Goal: Share content: Distribute website content to other platforms or users

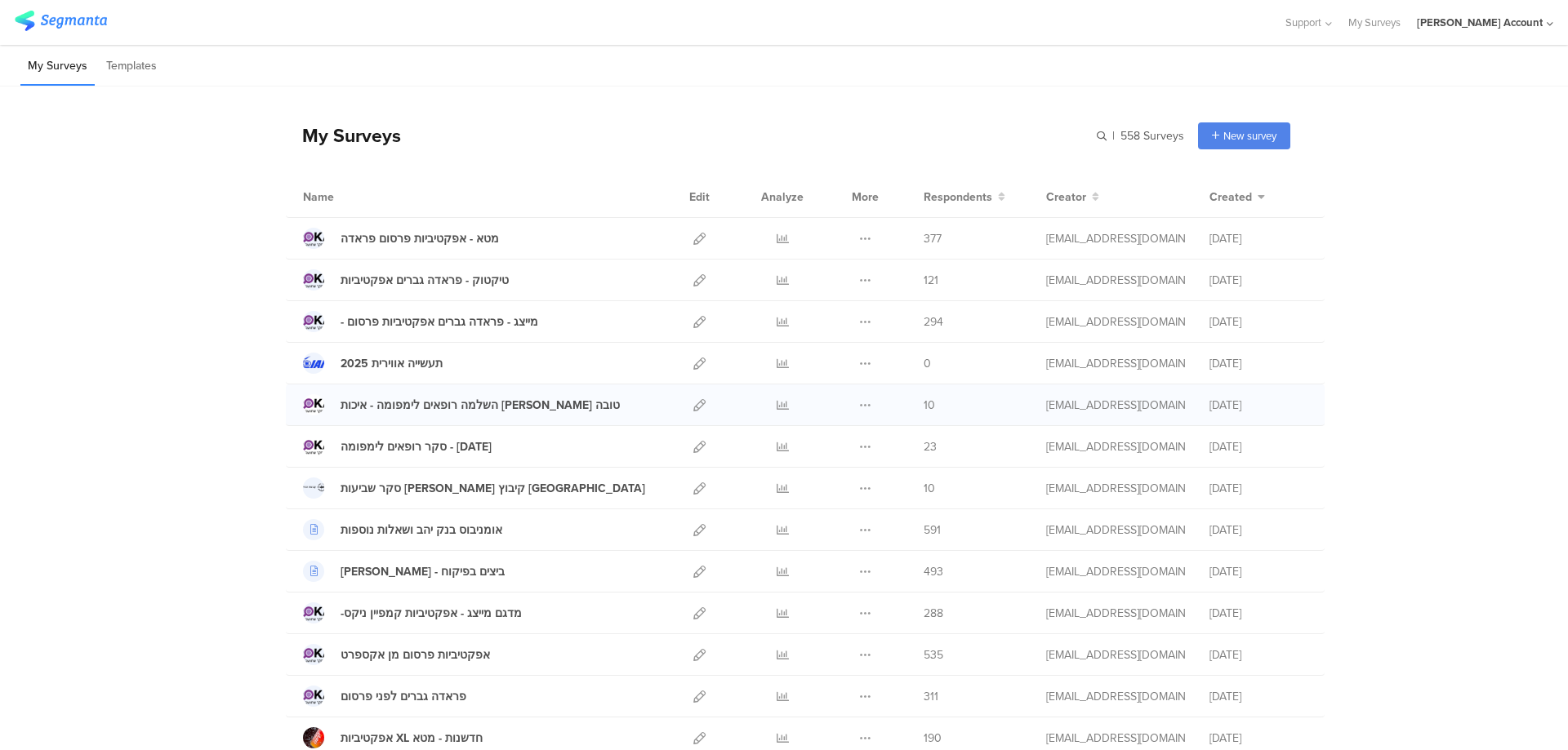
scroll to position [424, 0]
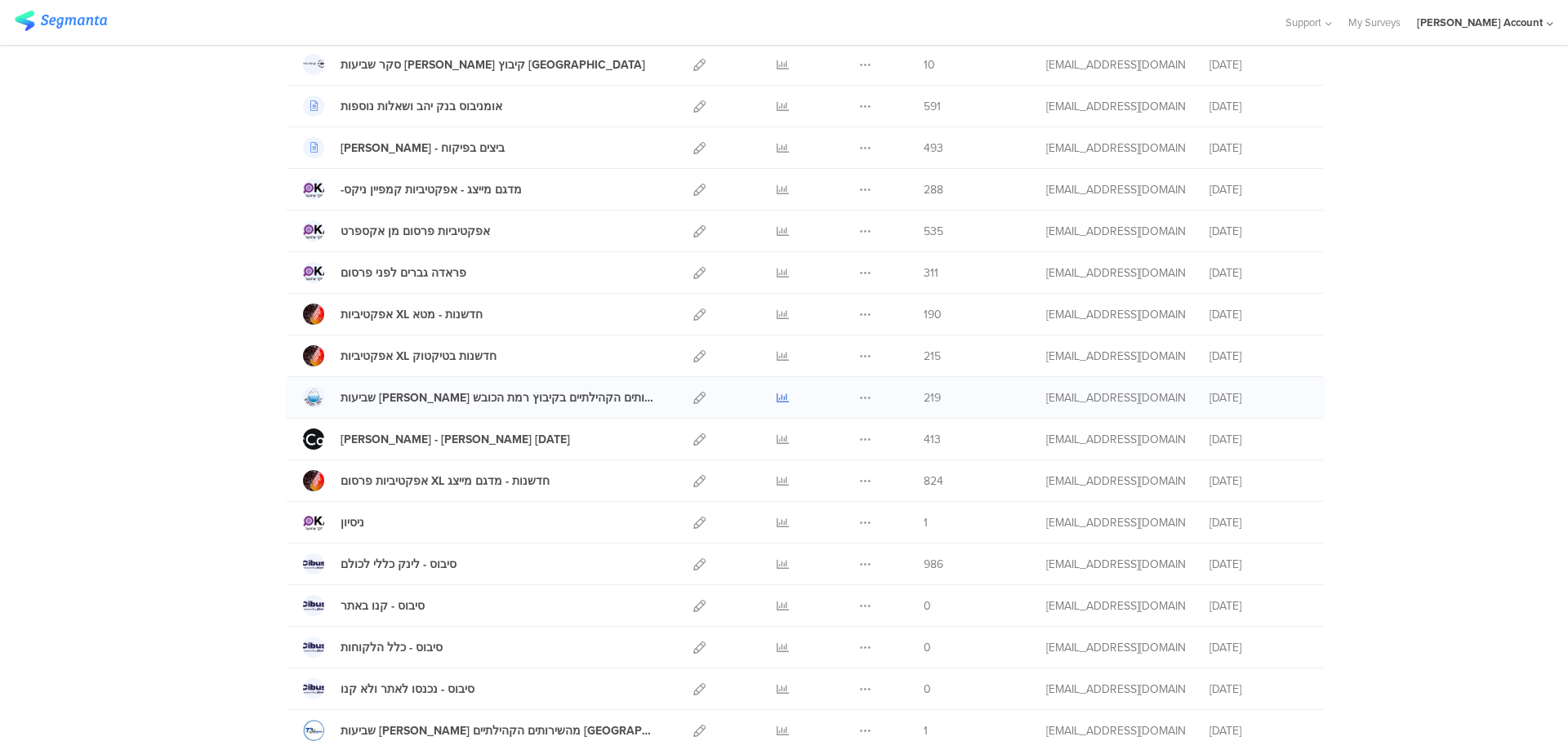
click at [777, 398] on icon at bounding box center [782, 398] width 12 height 12
click at [776, 397] on icon at bounding box center [782, 398] width 12 height 12
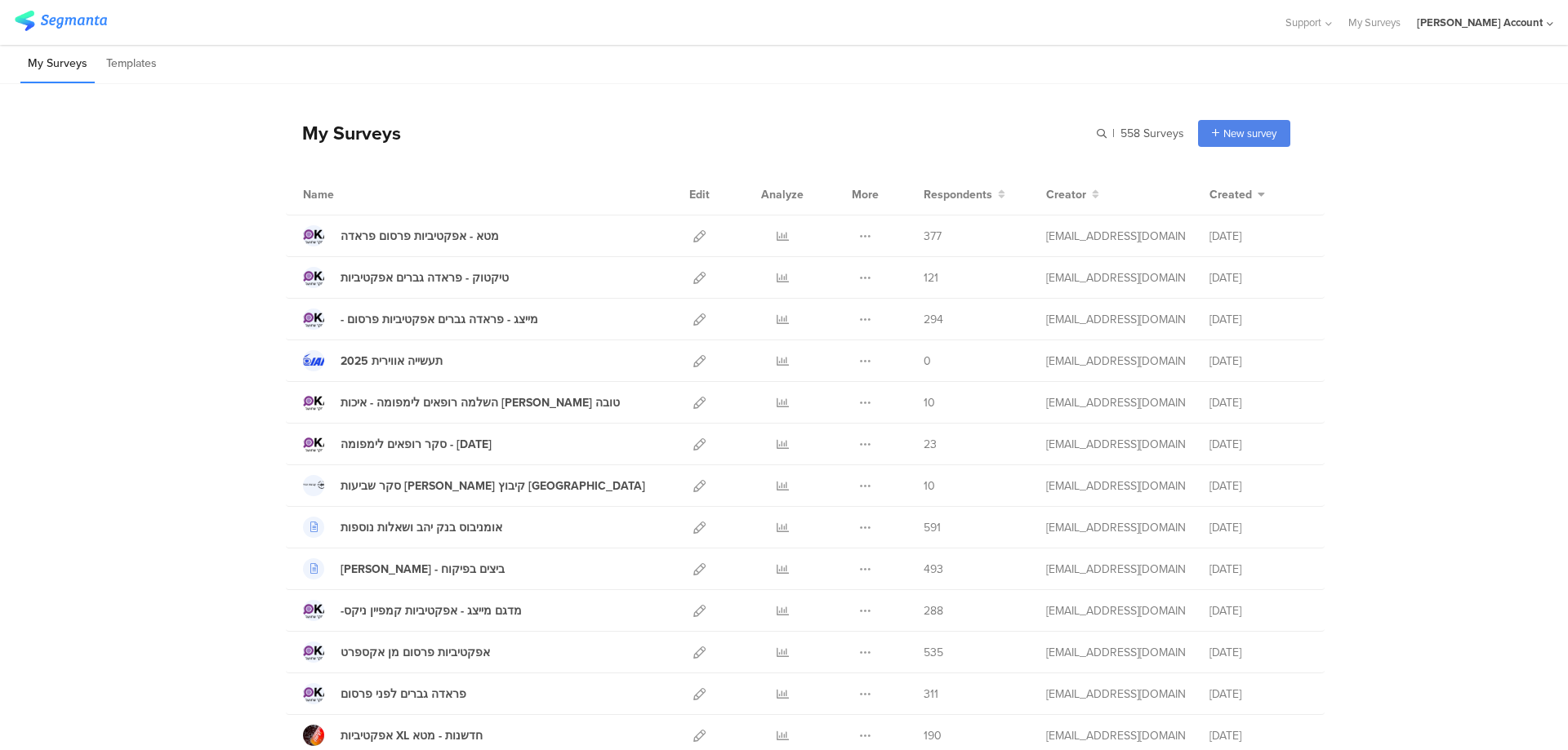
scroll to position [0, 0]
click at [693, 446] on icon at bounding box center [699, 446] width 12 height 12
click at [778, 444] on icon at bounding box center [782, 446] width 12 height 12
click at [781, 278] on icon at bounding box center [782, 280] width 12 height 12
click at [776, 446] on icon at bounding box center [782, 446] width 12 height 12
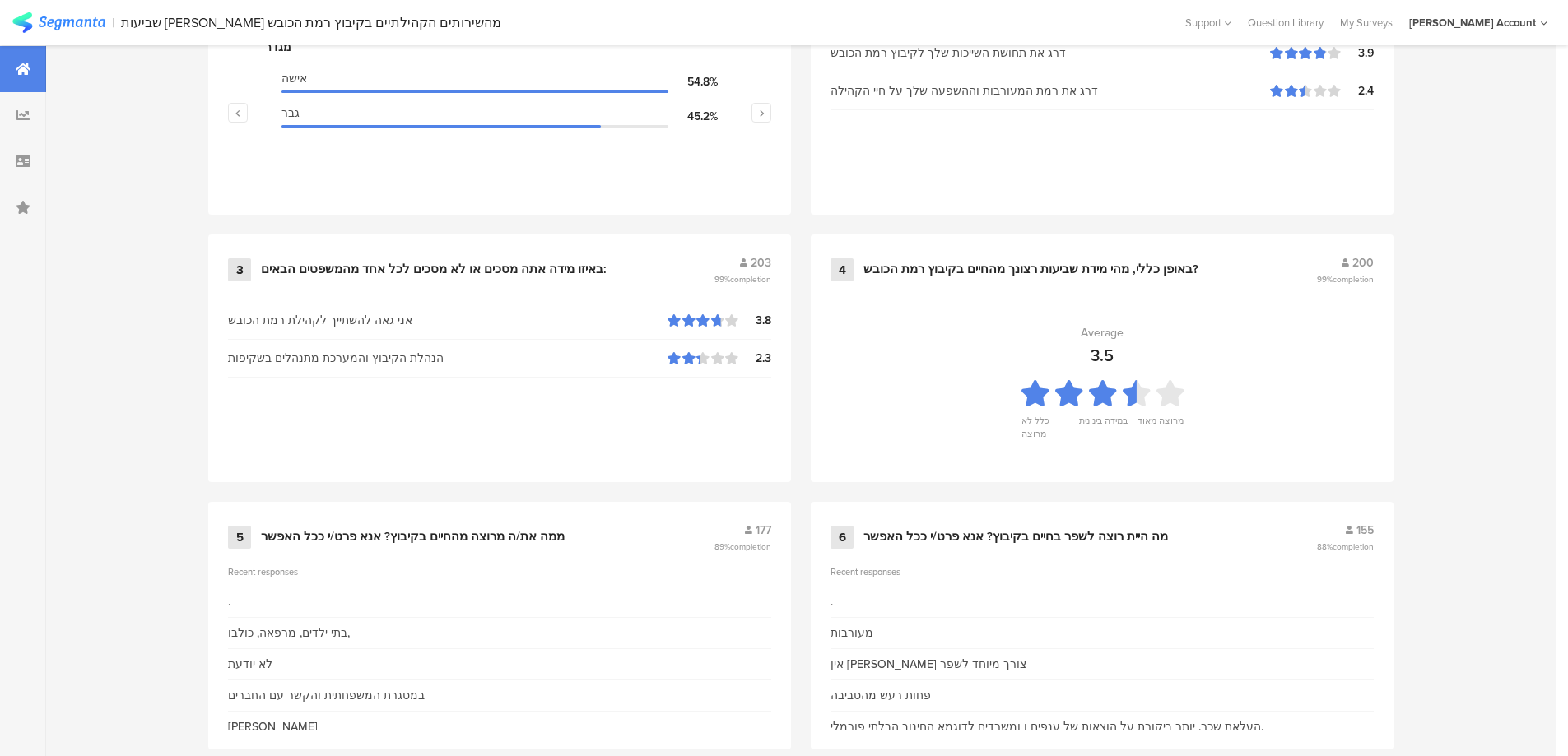
scroll to position [508, 0]
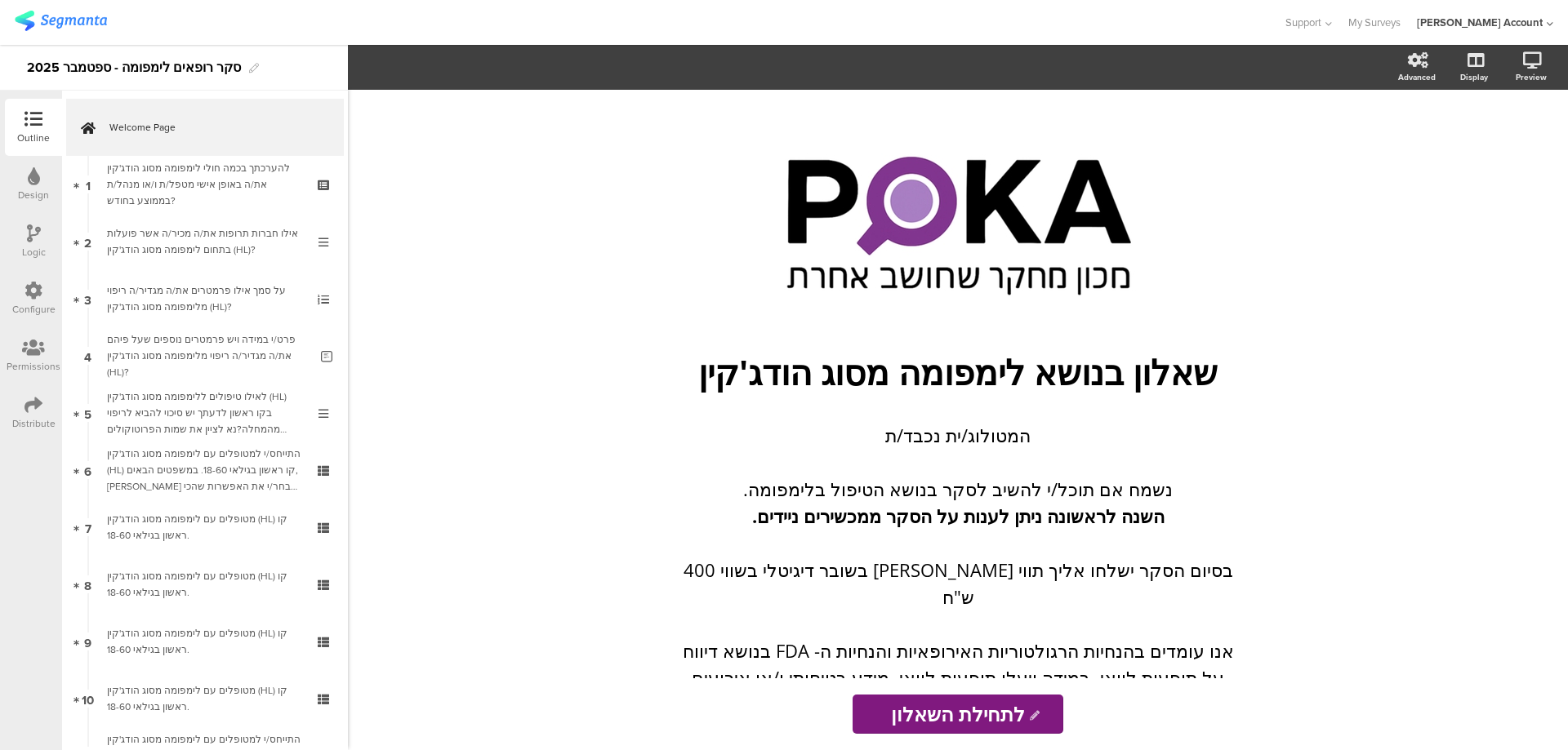
click at [23, 407] on div "Distribute" at bounding box center [33, 412] width 57 height 57
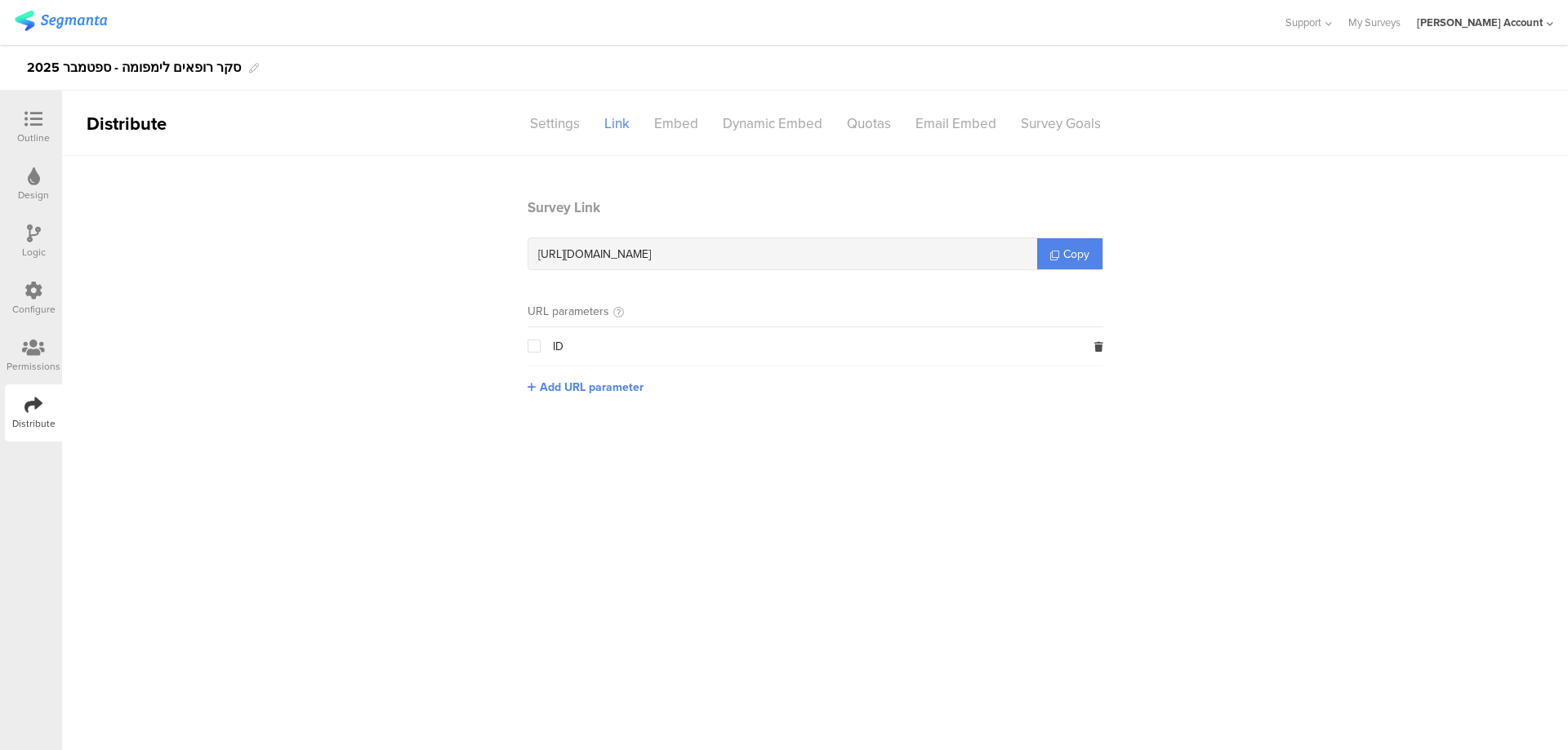
click at [615, 249] on span "[URL][DOMAIN_NAME]" at bounding box center [595, 254] width 113 height 17
click at [615, 249] on span "https://surveys.segmanta.com/22p36b" at bounding box center [595, 254] width 113 height 17
copy div "https://surveys.segmanta.com/22p36b"
